Goal: Task Accomplishment & Management: Manage account settings

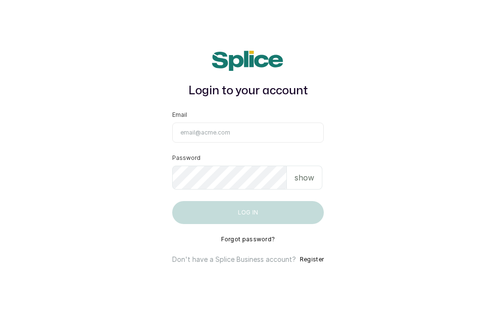
type input "[EMAIL_ADDRESS][DOMAIN_NAME]"
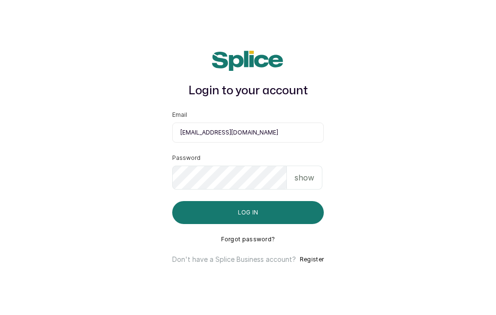
click at [377, 121] on main "Login to your account Email [EMAIL_ADDRESS][DOMAIN_NAME] Password show Log in F…" at bounding box center [248, 157] width 496 height 315
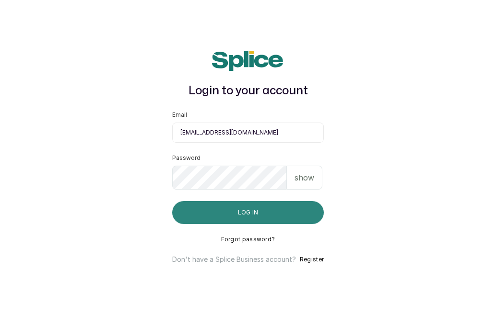
click at [278, 214] on button "Log in" at bounding box center [247, 212] width 151 height 23
